Goal: Book appointment/travel/reservation

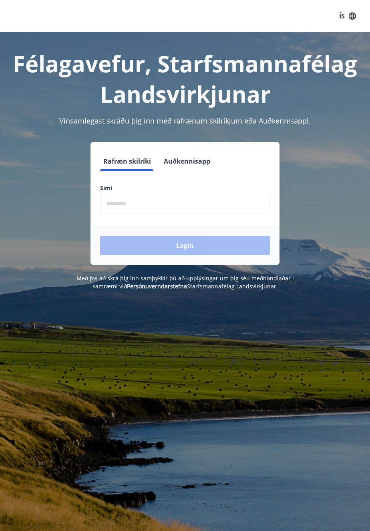
click at [136, 203] on input "phone" at bounding box center [185, 204] width 170 height 20
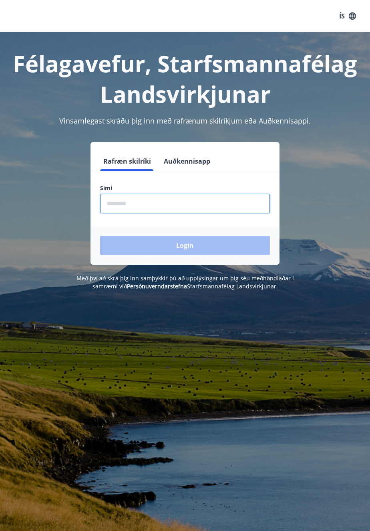
type input "********"
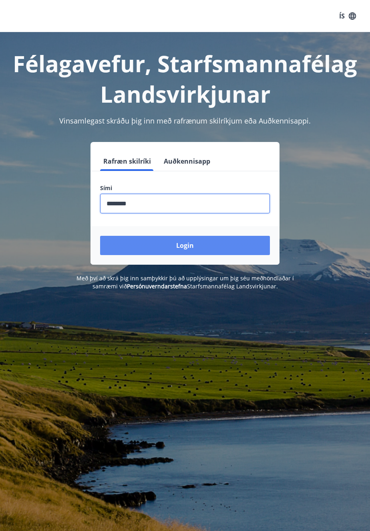
click at [188, 246] on button "Login" at bounding box center [185, 245] width 170 height 19
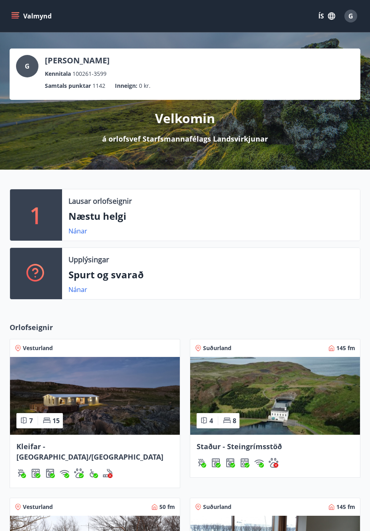
click at [19, 18] on button "Valmynd" at bounding box center [32, 16] width 45 height 14
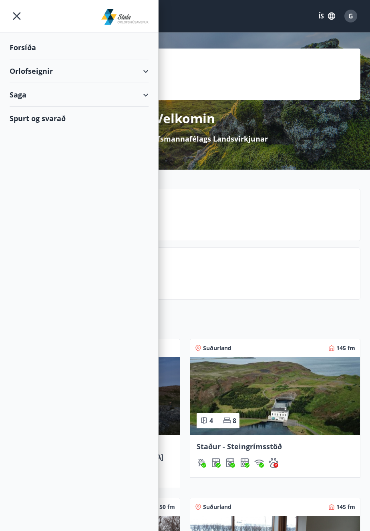
click at [142, 71] on div "Orlofseignir" at bounding box center [79, 71] width 139 height 24
click at [34, 89] on div "Framboð" at bounding box center [79, 91] width 126 height 17
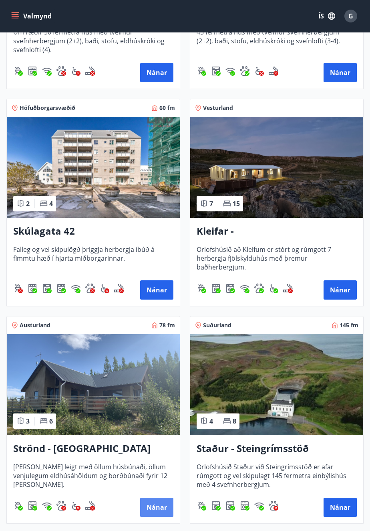
click at [156, 506] on button "Nánar" at bounding box center [156, 507] width 33 height 19
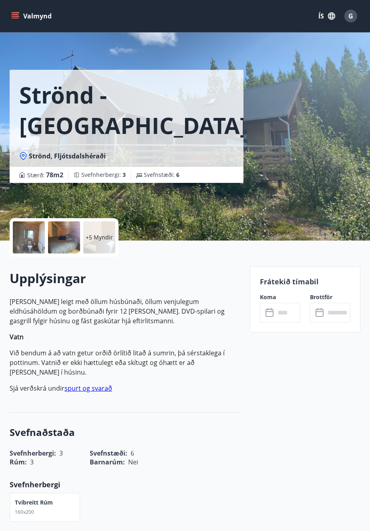
click at [276, 308] on input "text" at bounding box center [287, 313] width 25 height 20
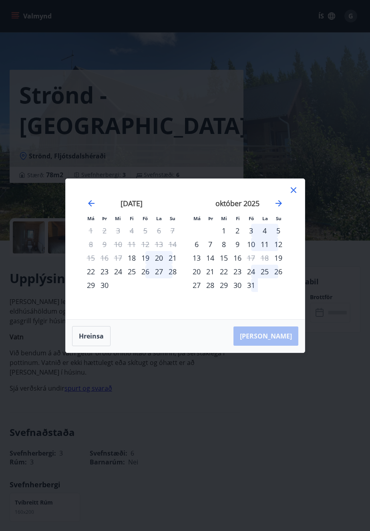
click at [91, 275] on div "22" at bounding box center [91, 272] width 14 height 14
click at [173, 271] on div "28" at bounding box center [173, 272] width 14 height 14
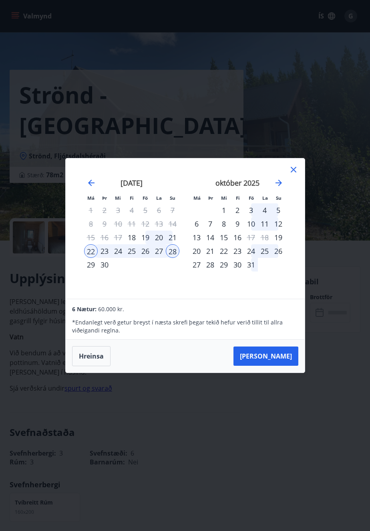
click at [89, 268] on div "29" at bounding box center [91, 265] width 14 height 14
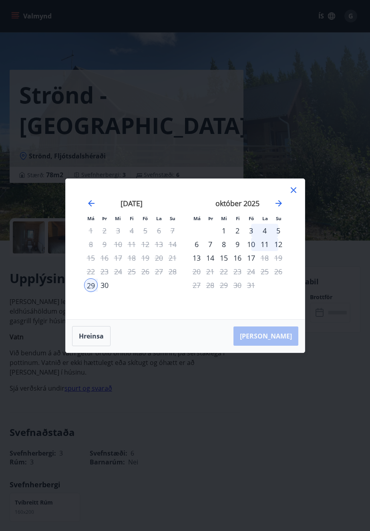
click at [293, 190] on icon at bounding box center [293, 189] width 1 height 1
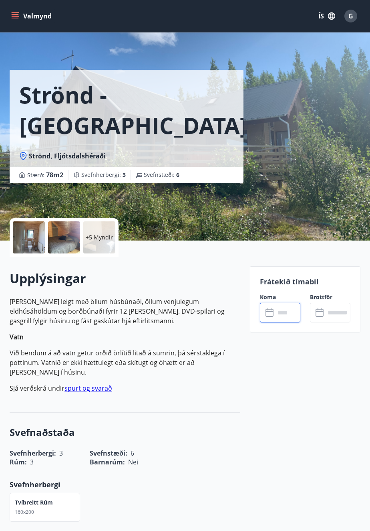
click at [280, 312] on input "text" at bounding box center [287, 313] width 25 height 20
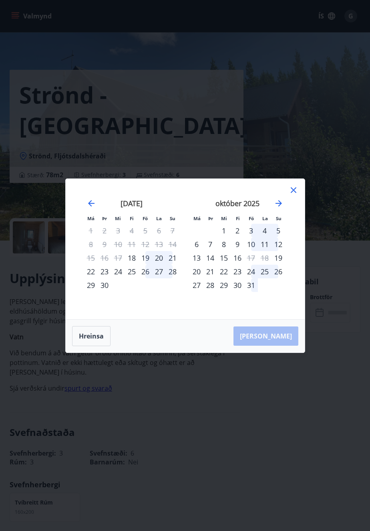
click at [93, 271] on div "22" at bounding box center [91, 272] width 14 height 14
click at [92, 289] on div "29" at bounding box center [91, 285] width 14 height 14
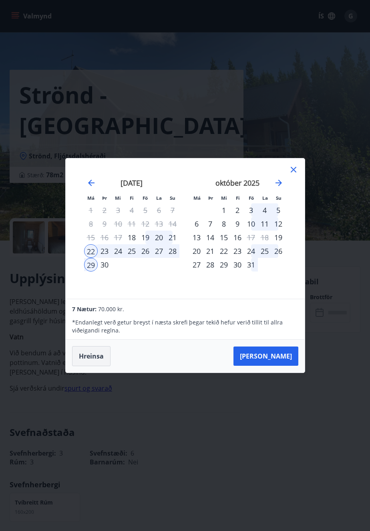
click at [90, 359] on button "Hreinsa" at bounding box center [91, 356] width 38 height 20
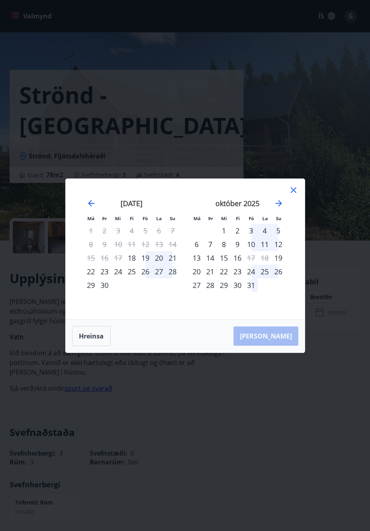
click at [295, 194] on icon at bounding box center [294, 190] width 10 height 10
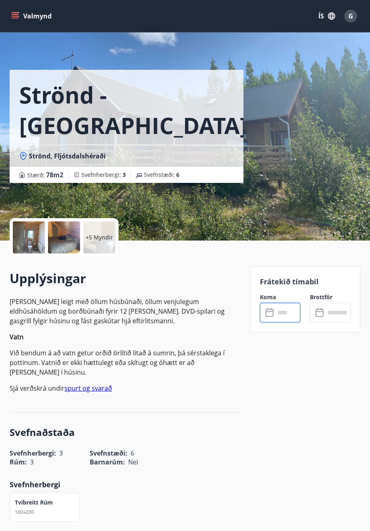
click at [12, 15] on icon "menu" at bounding box center [15, 16] width 8 height 8
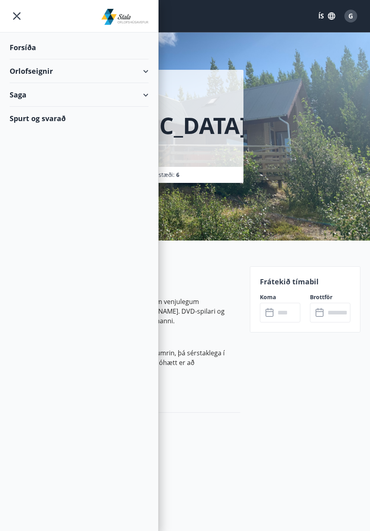
click at [152, 69] on div "Orlofseignir" at bounding box center [79, 71] width 158 height 24
click at [43, 91] on div "Framboð" at bounding box center [79, 91] width 126 height 17
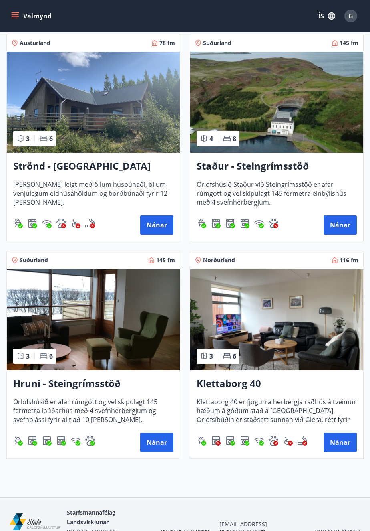
click at [268, 334] on img at bounding box center [276, 319] width 173 height 101
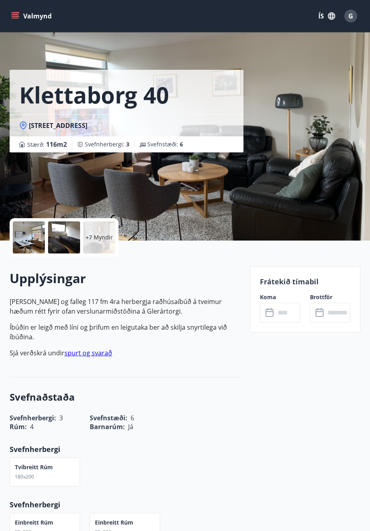
click at [284, 310] on input "text" at bounding box center [287, 313] width 25 height 20
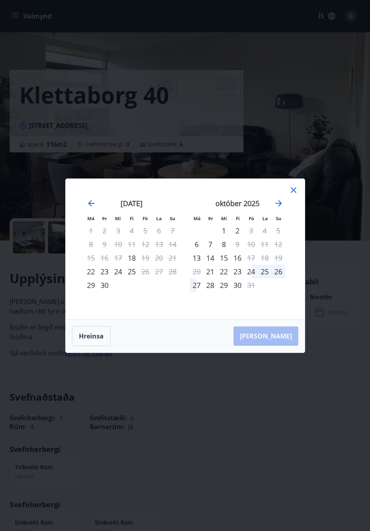
click at [89, 278] on div "22" at bounding box center [91, 272] width 14 height 14
click at [142, 278] on div "26" at bounding box center [146, 272] width 14 height 14
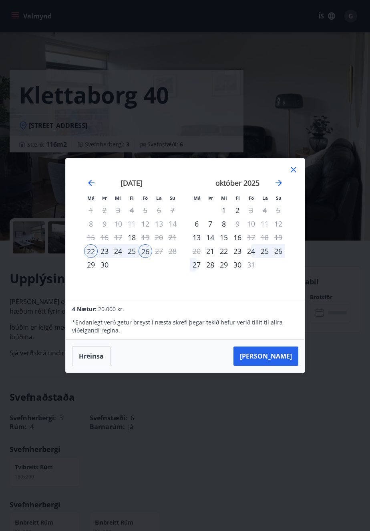
click at [293, 170] on icon at bounding box center [293, 169] width 1 height 1
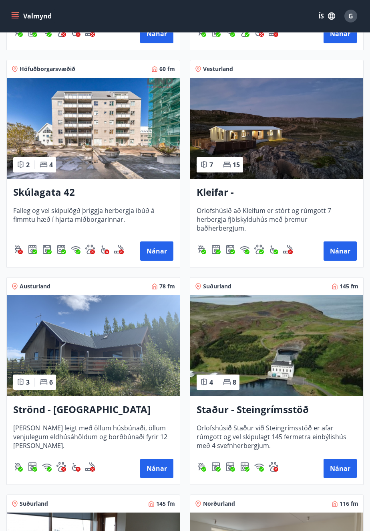
click at [81, 351] on img at bounding box center [93, 345] width 173 height 101
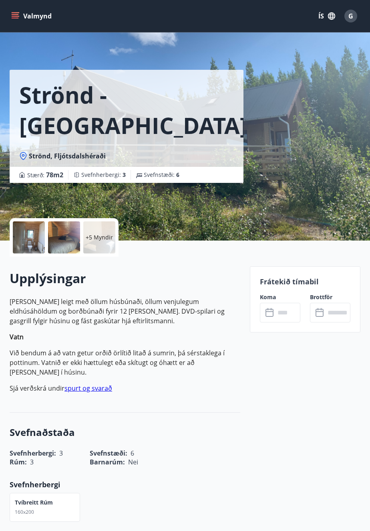
click at [277, 311] on input "text" at bounding box center [287, 313] width 25 height 20
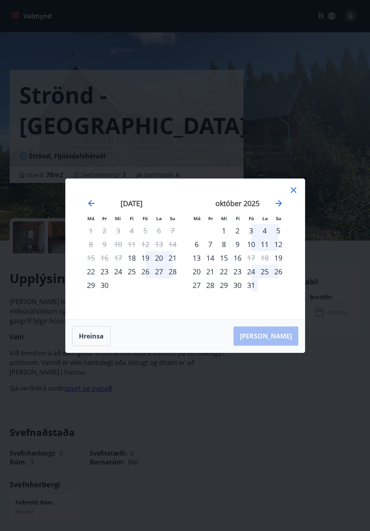
click at [92, 278] on div "22" at bounding box center [91, 272] width 14 height 14
click at [92, 292] on div "29" at bounding box center [91, 285] width 14 height 14
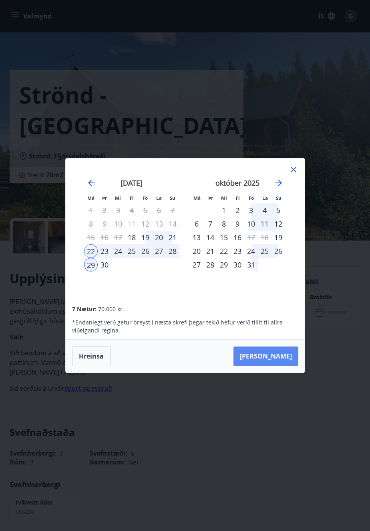
click at [277, 366] on button "Taka Frá" at bounding box center [266, 355] width 65 height 19
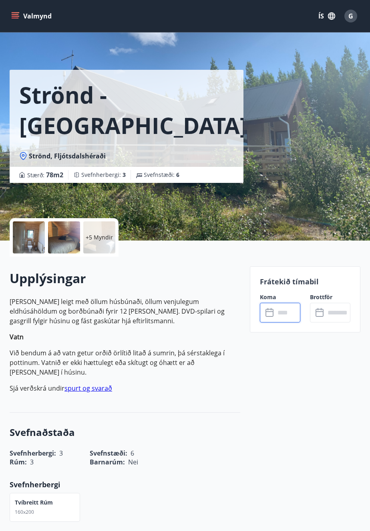
type input "******"
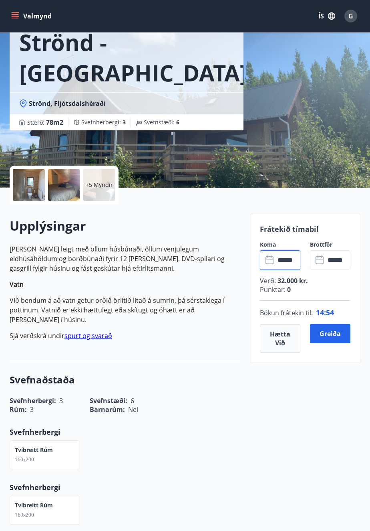
scroll to position [53, 0]
click at [281, 338] on button "Hætta við" at bounding box center [280, 338] width 40 height 29
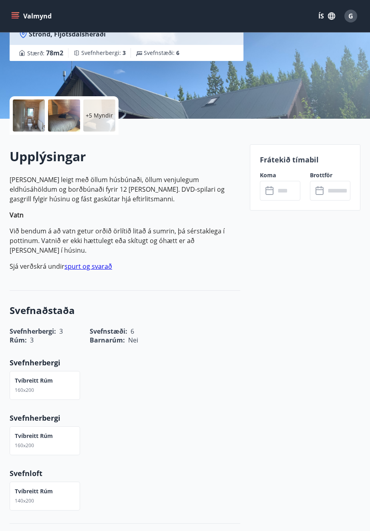
scroll to position [0, 0]
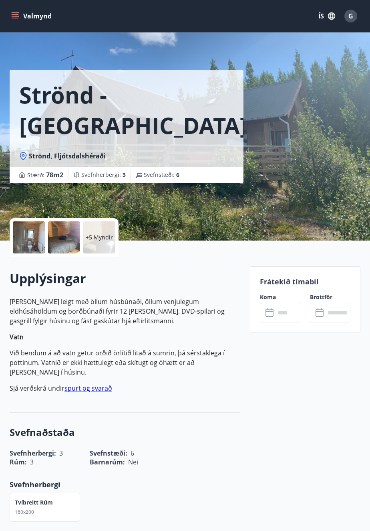
click at [277, 310] on input "text" at bounding box center [287, 313] width 25 height 20
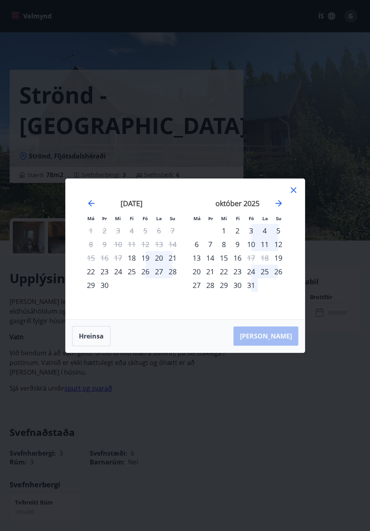
click at [90, 274] on div "22" at bounding box center [91, 272] width 14 height 14
click at [176, 271] on div "28" at bounding box center [173, 272] width 14 height 14
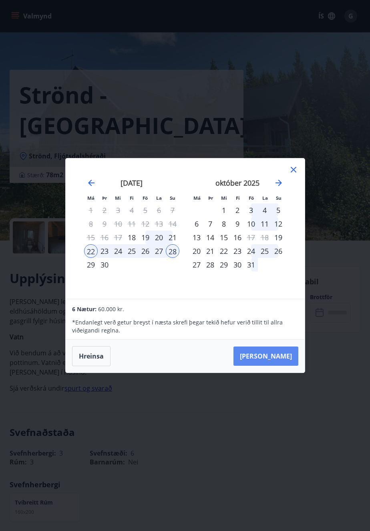
click at [275, 355] on button "Taka Frá" at bounding box center [266, 355] width 65 height 19
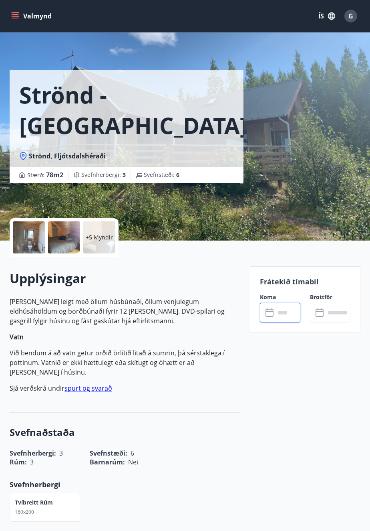
type input "******"
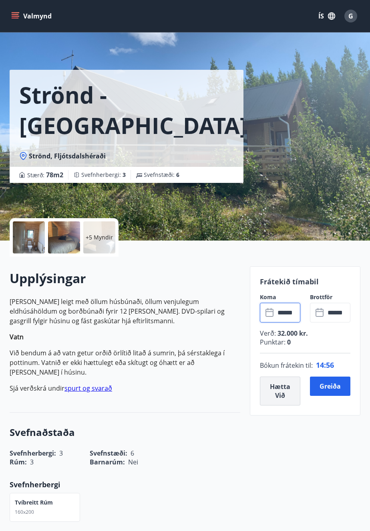
click at [284, 389] on button "Hætta við" at bounding box center [280, 390] width 40 height 29
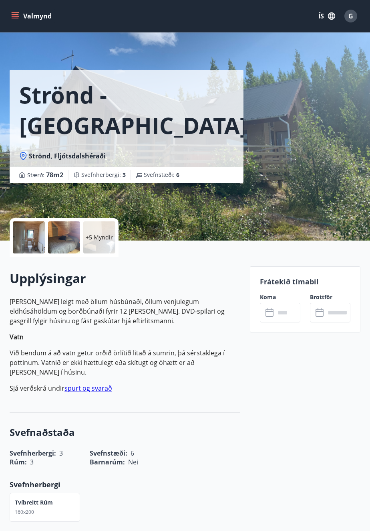
scroll to position [34, 0]
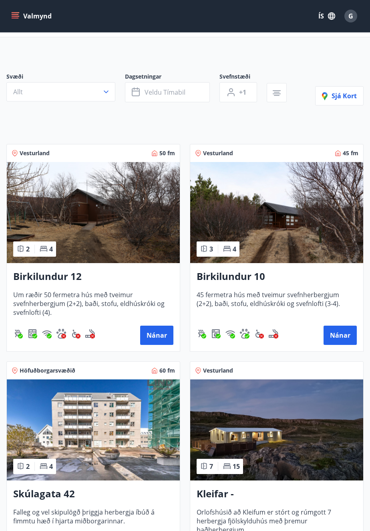
click at [354, 15] on div "G" at bounding box center [351, 16] width 13 height 13
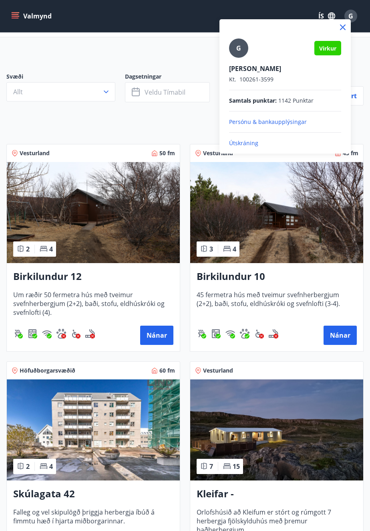
click at [251, 143] on p "Útskráning" at bounding box center [285, 143] width 112 height 8
